Goal: Transaction & Acquisition: Purchase product/service

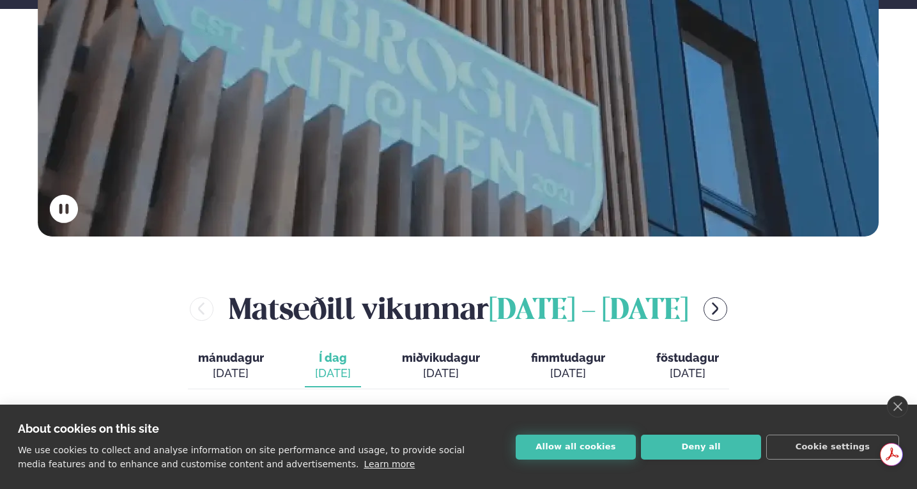
click at [588, 440] on button "Allow all cookies" at bounding box center [576, 447] width 120 height 25
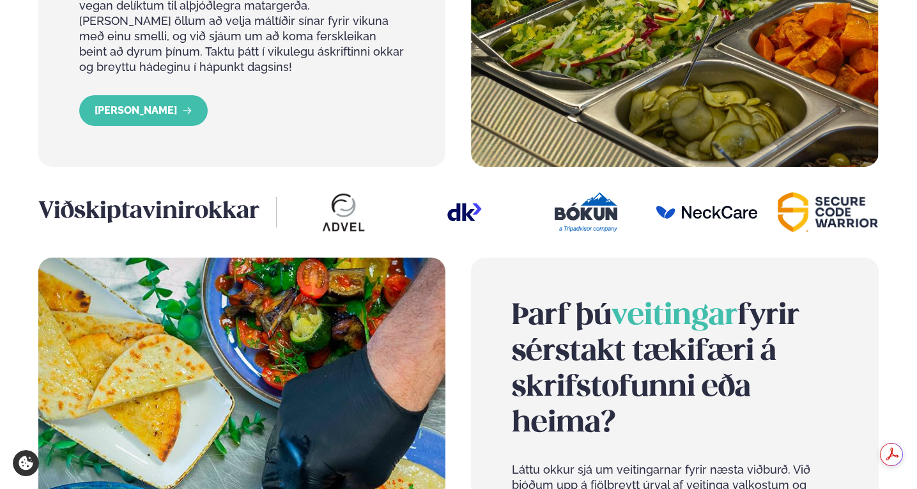
drag, startPoint x: 918, startPoint y: 78, endPoint x: 920, endPoint y: 335, distance: 257.0
click at [917, 335] on html "About cookies on this site We use cookies to collect and analyse information on…" at bounding box center [458, 90] width 917 height 3020
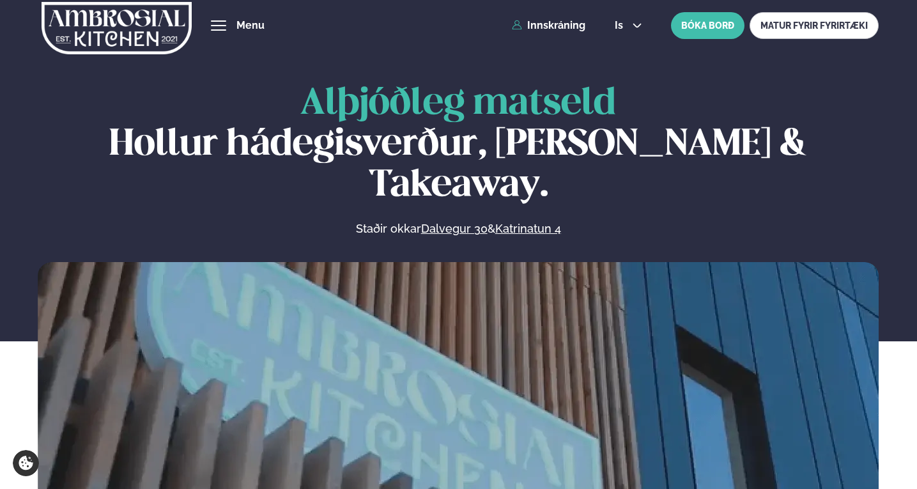
click at [0, 0] on span "Um okkur" at bounding box center [0, 0] width 0 height 0
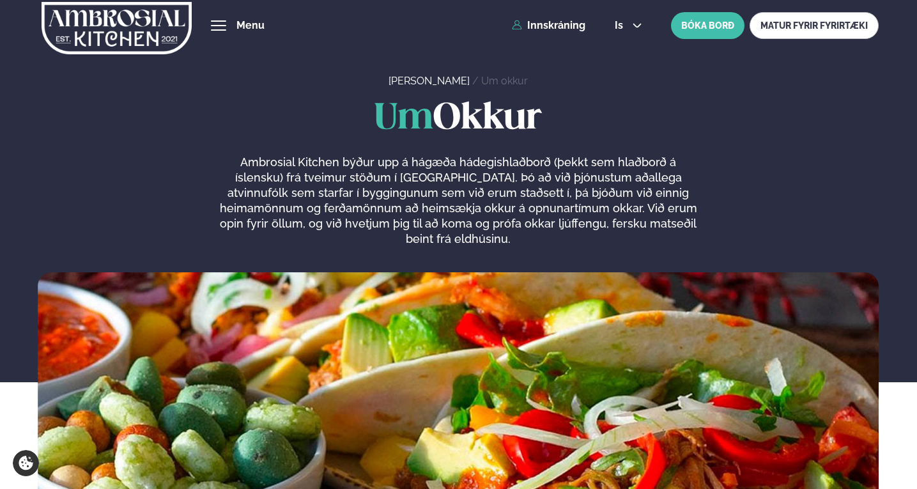
click at [0, 0] on span "Um okkur" at bounding box center [0, 0] width 0 height 0
click at [784, 20] on link "MATUR FYRIR FYRIRTÆKI" at bounding box center [814, 25] width 129 height 27
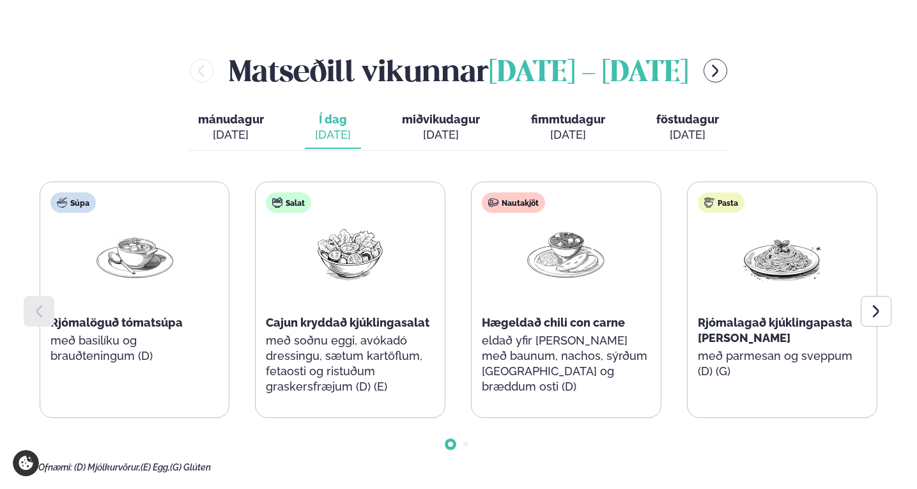
scroll to position [1483, 0]
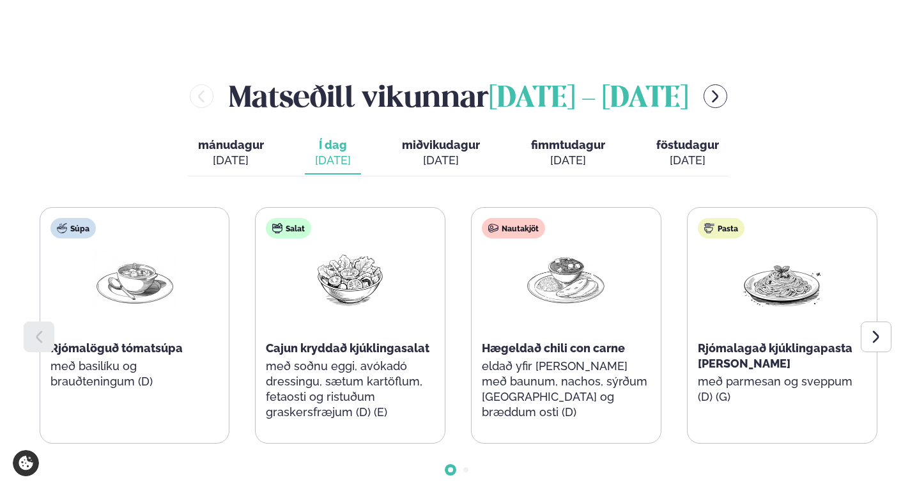
click at [435, 153] on div "[DATE]" at bounding box center [441, 160] width 78 height 15
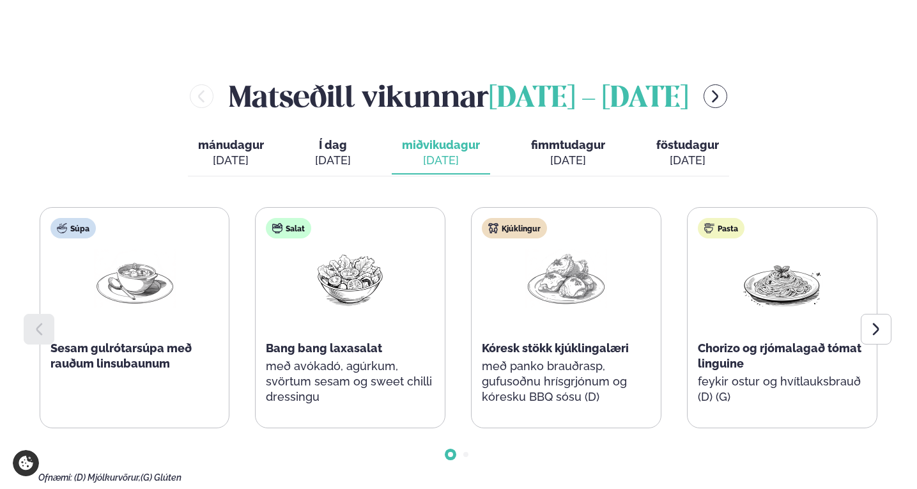
click at [435, 153] on div "[DATE]" at bounding box center [441, 160] width 78 height 15
click at [873, 322] on icon at bounding box center [876, 329] width 15 height 15
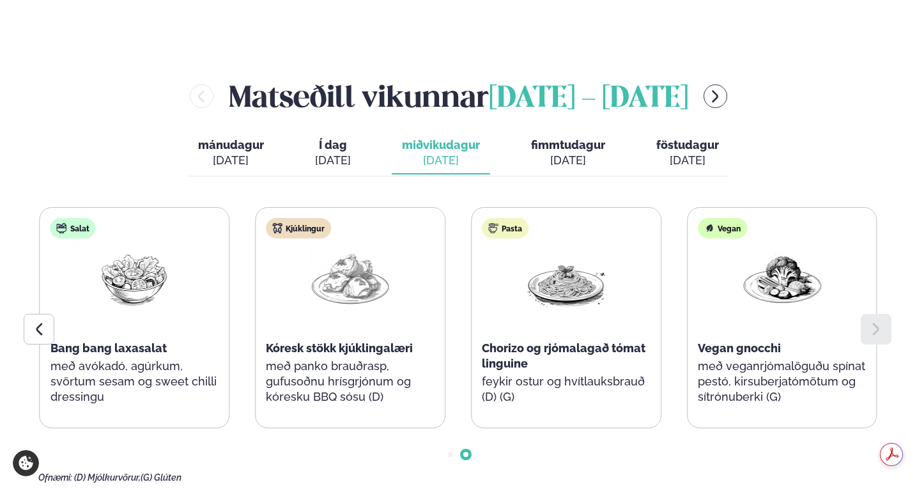
click at [871, 322] on icon at bounding box center [876, 329] width 15 height 15
click at [560, 138] on span "fimmtudagur" at bounding box center [568, 144] width 74 height 13
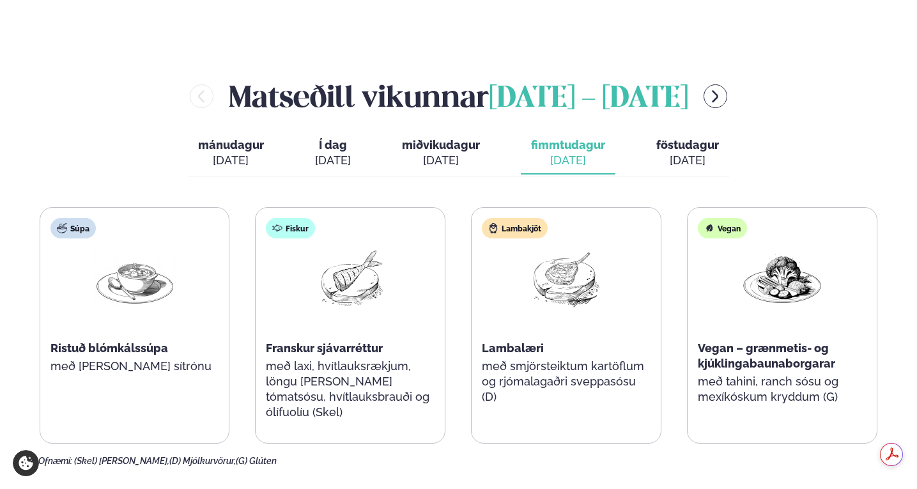
click at [681, 153] on div "[DATE]" at bounding box center [688, 160] width 63 height 15
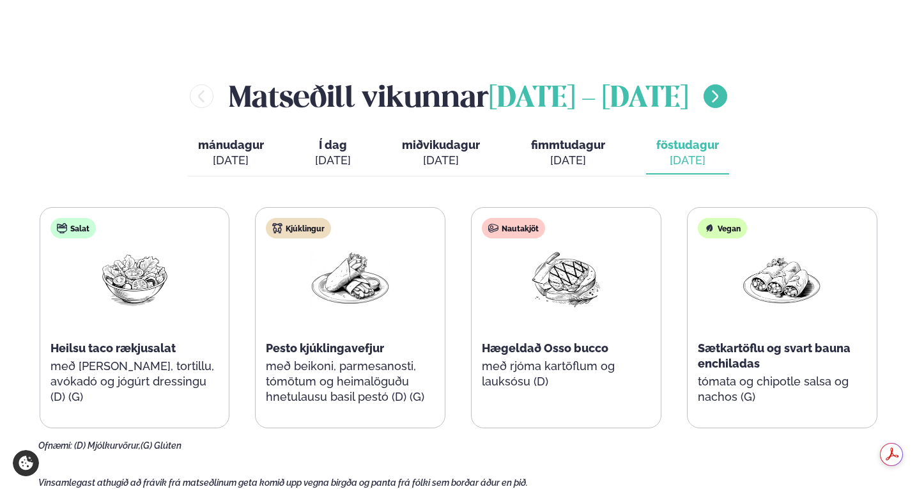
click at [723, 89] on icon "menu-btn-right" at bounding box center [715, 96] width 15 height 15
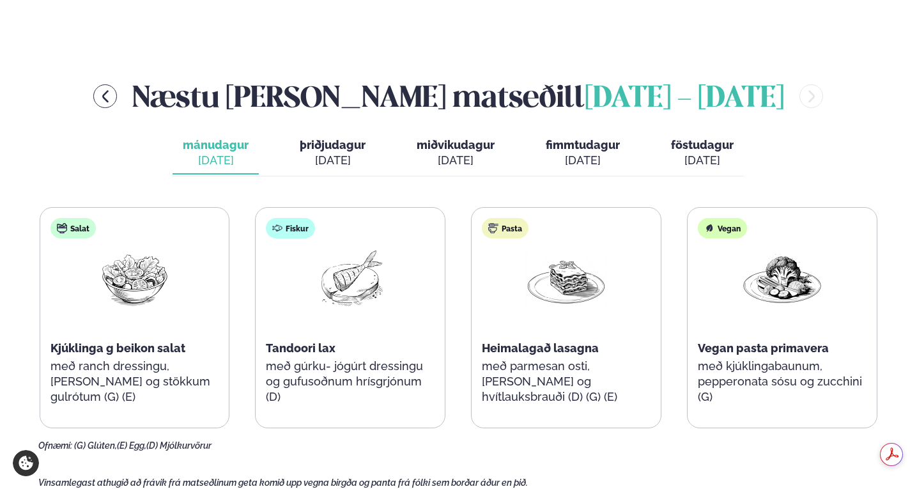
click at [325, 153] on div "[DATE]" at bounding box center [333, 160] width 66 height 15
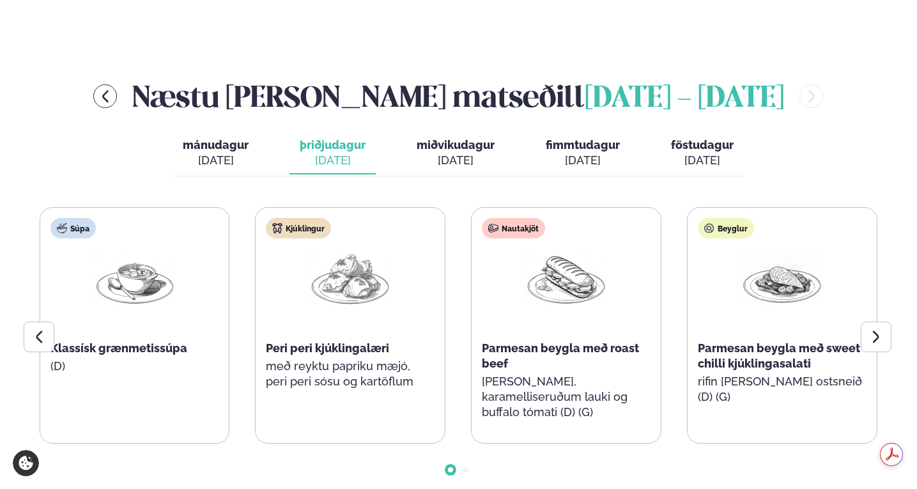
click at [460, 132] on button "miðvikudagur mið. [DATE]" at bounding box center [456, 153] width 98 height 42
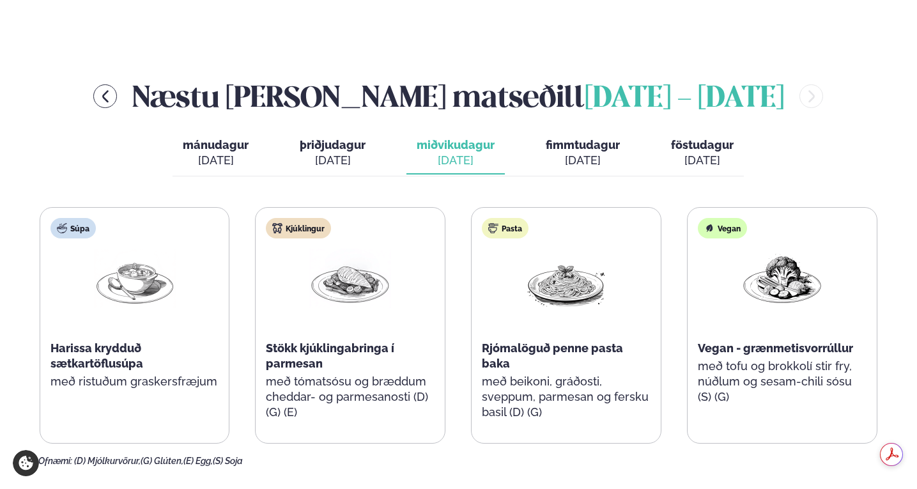
click at [589, 153] on div "[DATE]" at bounding box center [583, 160] width 74 height 15
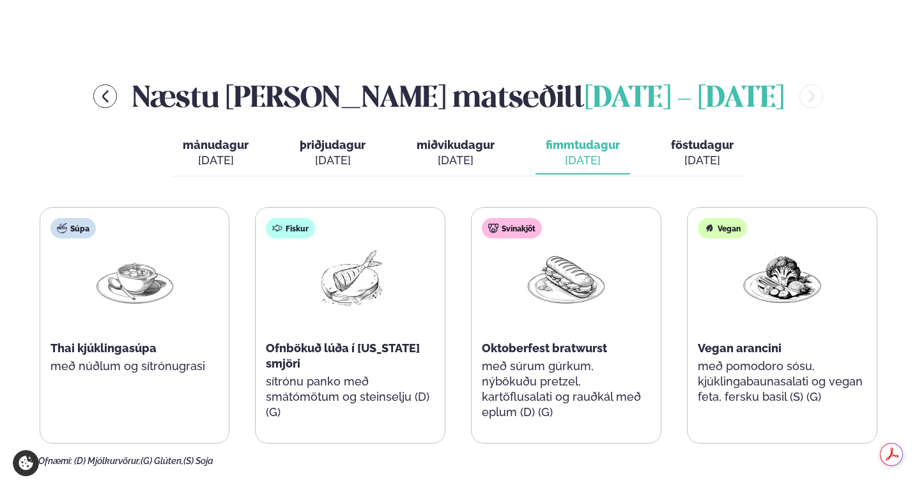
click at [699, 153] on div "[DATE]" at bounding box center [702, 160] width 63 height 15
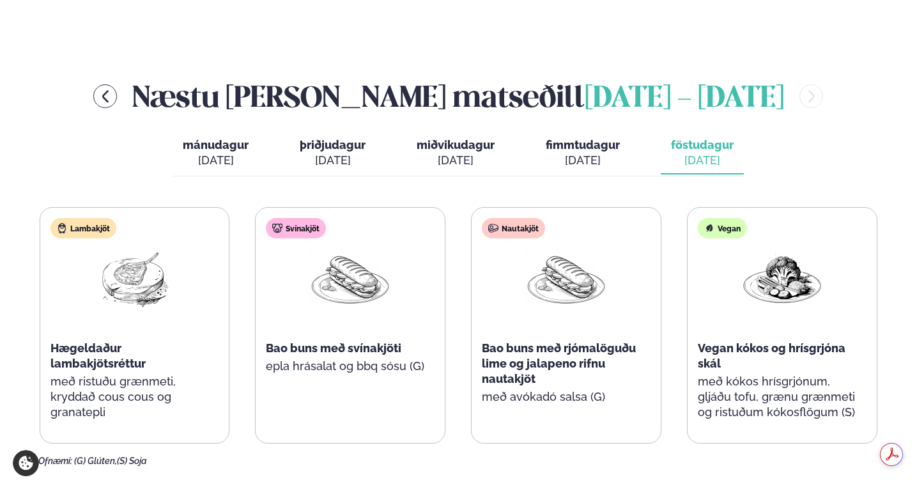
click at [699, 153] on div "[DATE]" at bounding box center [702, 160] width 63 height 15
